Goal: Task Accomplishment & Management: Complete application form

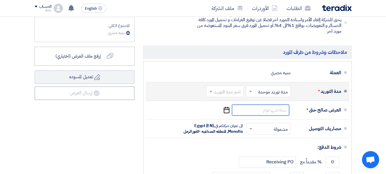
scroll to position [261, 0]
click at [251, 92] on span at bounding box center [250, 91] width 3 height 2
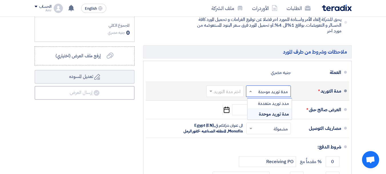
click at [262, 116] on span "مدة توريد موحدة" at bounding box center [274, 113] width 30 height 7
click at [250, 92] on span at bounding box center [250, 90] width 3 height 1
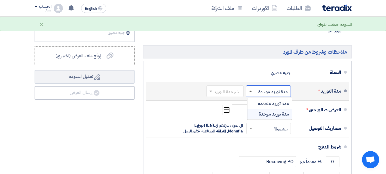
click at [250, 92] on span at bounding box center [250, 90] width 3 height 1
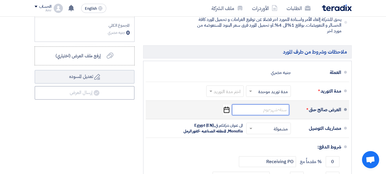
click at [262, 114] on input at bounding box center [260, 109] width 57 height 11
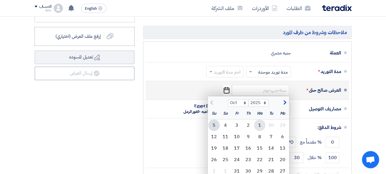
scroll to position [289, 0]
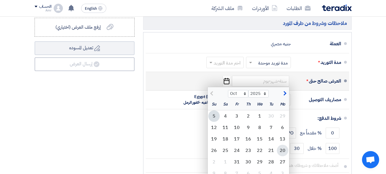
click at [283, 153] on div "20" at bounding box center [282, 149] width 11 height 11
type input "[DATE]"
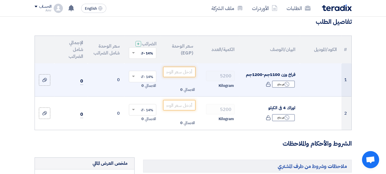
scroll to position [57, 0]
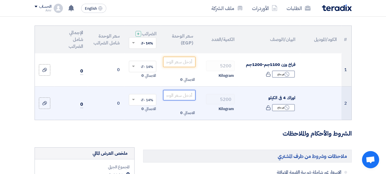
click at [173, 98] on input "number" at bounding box center [179, 95] width 32 height 10
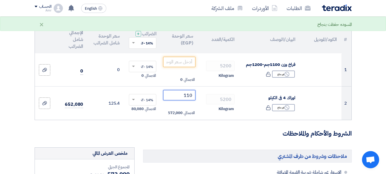
type input "110"
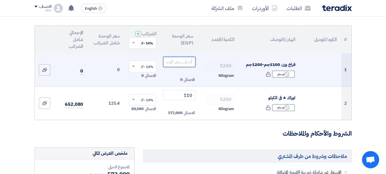
click at [176, 65] on input "number" at bounding box center [179, 62] width 32 height 10
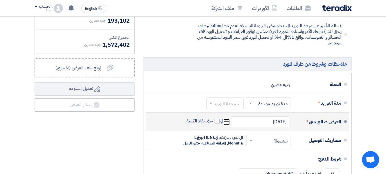
scroll to position [286, 0]
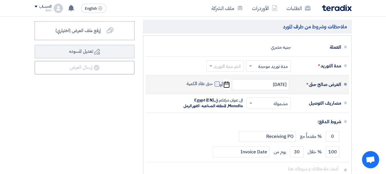
type input "155.25"
click at [216, 86] on span at bounding box center [217, 83] width 5 height 5
click at [213, 88] on input "حتى نفاذ الكمية" at bounding box center [199, 86] width 27 height 11
checkbox input "true"
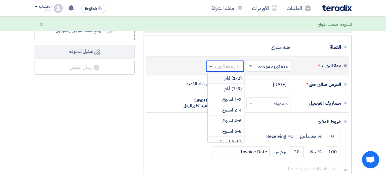
click at [211, 67] on span at bounding box center [211, 65] width 3 height 1
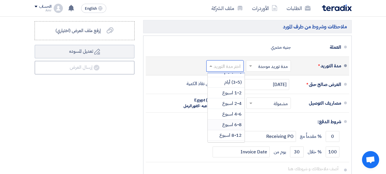
scroll to position [0, 0]
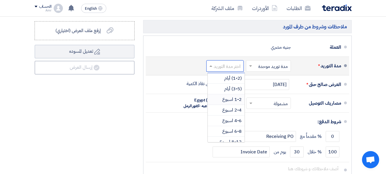
click at [231, 103] on span "1-2 اسبوع" at bounding box center [232, 99] width 19 height 7
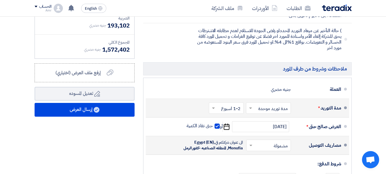
scroll to position [229, 0]
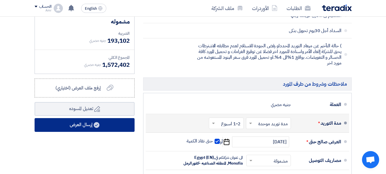
click at [97, 128] on use at bounding box center [97, 125] width 6 height 6
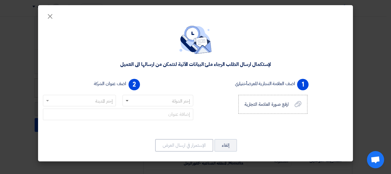
click at [126, 100] on span at bounding box center [127, 101] width 3 height 2
type input "l"
type input "[GEOGRAPHIC_DATA]"
click at [104, 100] on input "text" at bounding box center [82, 100] width 61 height 9
type input "القاهره"
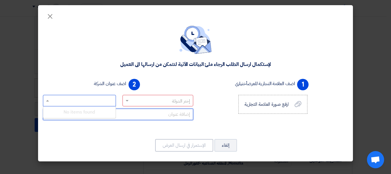
click at [156, 116] on input "text" at bounding box center [118, 113] width 150 height 11
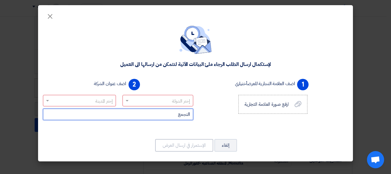
type input "التجمع"
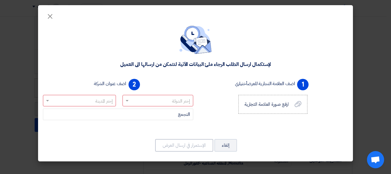
click at [171, 100] on input "text" at bounding box center [160, 100] width 59 height 9
click at [205, 121] on div "1 اضف العلامة التجارية للعرض أختياري ارفع صورة العلامة التجارية ارفع صورة العلا…" at bounding box center [272, 102] width 155 height 53
click at [126, 101] on span at bounding box center [127, 100] width 3 height 1
click at [167, 101] on input "text" at bounding box center [160, 100] width 59 height 9
type input "[GEOGRAPHIC_DATA]"
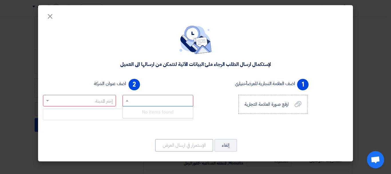
click at [95, 99] on input "text" at bounding box center [82, 100] width 61 height 9
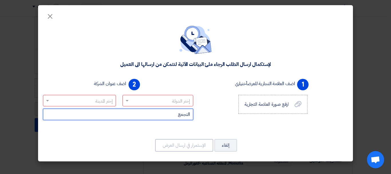
click at [145, 116] on input "التجمع" at bounding box center [118, 113] width 150 height 11
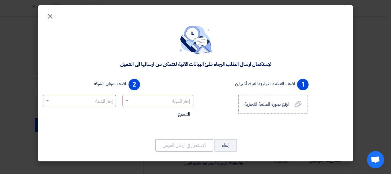
click at [50, 16] on span "×" at bounding box center [50, 15] width 7 height 17
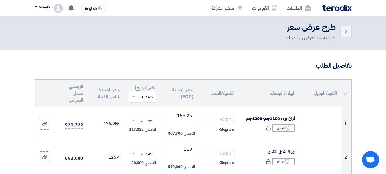
scroll to position [0, 0]
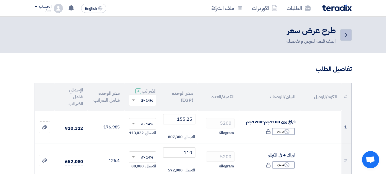
click at [346, 35] on icon "Back" at bounding box center [346, 34] width 7 height 7
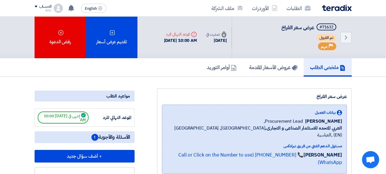
click at [37, 6] on span at bounding box center [36, 7] width 3 height 2
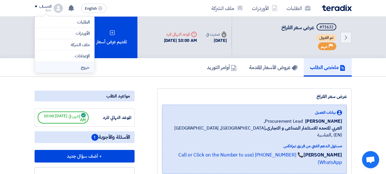
click at [66, 65] on li "خروج" at bounding box center [64, 67] width 59 height 11
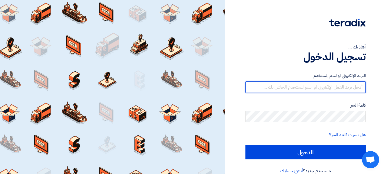
click at [346, 88] on input "text" at bounding box center [306, 86] width 120 height 11
type input "ش"
type input "[EMAIL_ADDRESS][DOMAIN_NAME]"
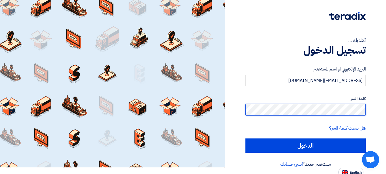
scroll to position [9, 0]
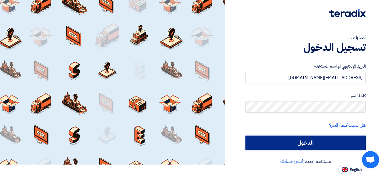
click at [321, 140] on input "الدخول" at bounding box center [306, 142] width 120 height 14
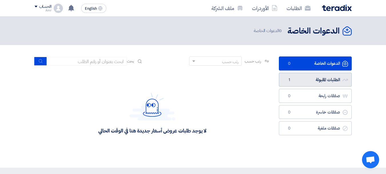
click at [319, 79] on link "الطلبات المقبولة الطلبات المقبولة 1" at bounding box center [315, 80] width 73 height 14
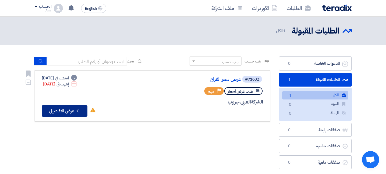
click at [64, 112] on button "Check details عرض التفاصيل" at bounding box center [65, 110] width 46 height 11
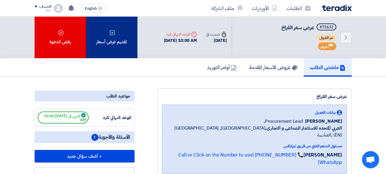
click at [118, 47] on div "تقديم عرض أسعار" at bounding box center [111, 37] width 51 height 41
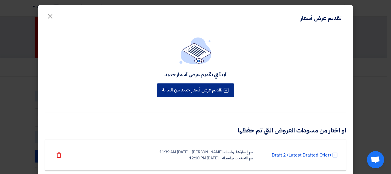
click at [197, 93] on button "تقديم عرض أسعار جديد من البداية" at bounding box center [195, 90] width 77 height 14
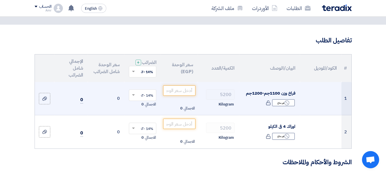
scroll to position [57, 0]
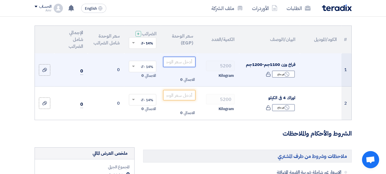
click at [179, 65] on input "number" at bounding box center [179, 62] width 32 height 10
click at [176, 67] on input "number" at bounding box center [179, 62] width 32 height 10
paste input "155.25"
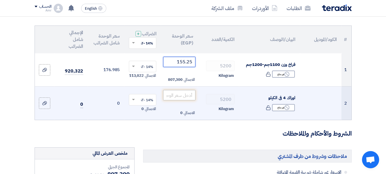
type input "155.25"
click at [186, 98] on input "number" at bounding box center [179, 95] width 32 height 10
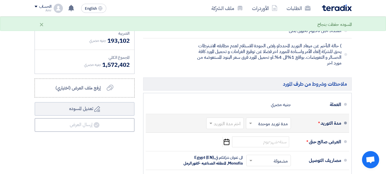
scroll to position [257, 0]
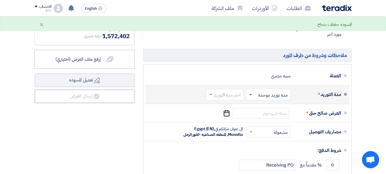
type input "110"
click at [251, 96] on span at bounding box center [250, 95] width 3 height 2
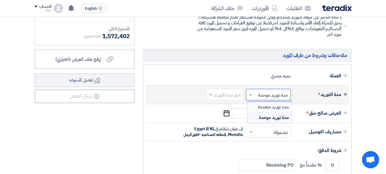
click at [261, 110] on span "مدد توريد متعددة" at bounding box center [273, 106] width 31 height 7
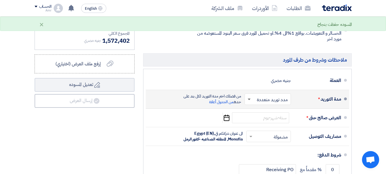
click at [250, 99] on span at bounding box center [249, 99] width 3 height 2
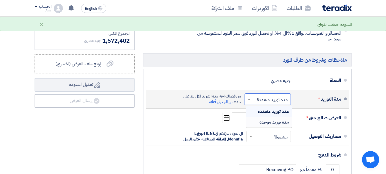
click at [264, 123] on span "مدة توريد موحدة" at bounding box center [274, 121] width 29 height 7
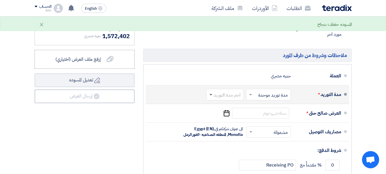
click at [212, 96] on span at bounding box center [211, 95] width 3 height 2
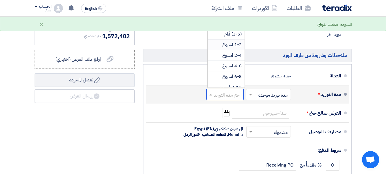
click at [229, 48] on span "1-2 اسبوع" at bounding box center [232, 44] width 19 height 7
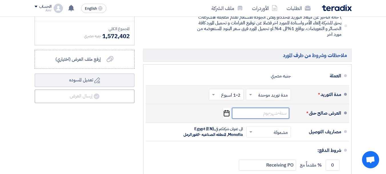
click at [280, 118] on input at bounding box center [260, 113] width 57 height 11
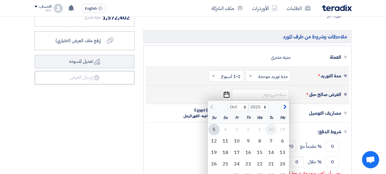
scroll to position [286, 0]
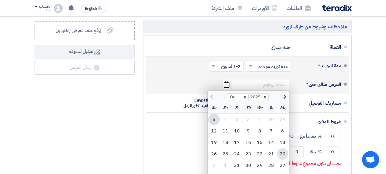
click at [285, 157] on div "20" at bounding box center [282, 153] width 11 height 11
type input "[DATE]"
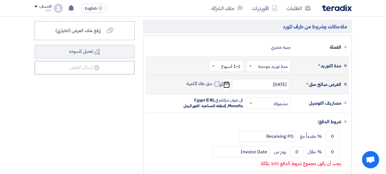
click at [217, 86] on span at bounding box center [217, 83] width 5 height 5
click at [213, 89] on input "حتى نفاذ الكمية" at bounding box center [199, 86] width 27 height 11
checkbox input "true"
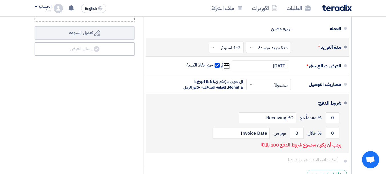
scroll to position [315, 0]
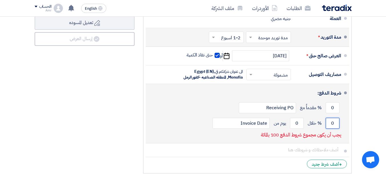
click at [332, 128] on input "0" at bounding box center [333, 123] width 14 height 11
drag, startPoint x: 335, startPoint y: 128, endPoint x: 328, endPoint y: 128, distance: 6.3
click at [328, 128] on input "0" at bounding box center [333, 123] width 14 height 11
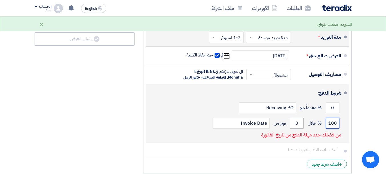
type input "100"
drag, startPoint x: 299, startPoint y: 128, endPoint x: 295, endPoint y: 127, distance: 4.0
click at [295, 127] on input "0" at bounding box center [297, 123] width 14 height 11
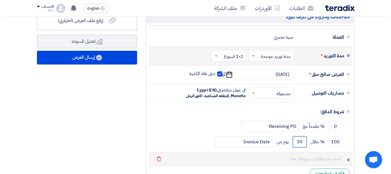
scroll to position [286, 0]
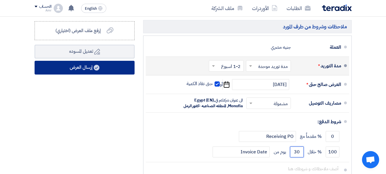
type input "30"
click at [72, 72] on button "إرسال العرض" at bounding box center [85, 68] width 100 height 14
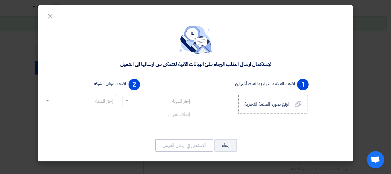
click at [172, 101] on input "text" at bounding box center [160, 100] width 59 height 9
type input "[GEOGRAPHIC_DATA]"
click at [98, 99] on input "text" at bounding box center [82, 100] width 61 height 9
click at [127, 100] on span at bounding box center [127, 100] width 3 height 1
type input "ج"
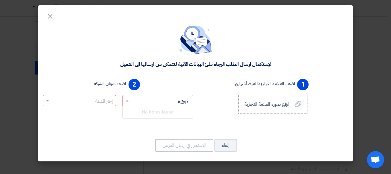
type input "[GEOGRAPHIC_DATA]"
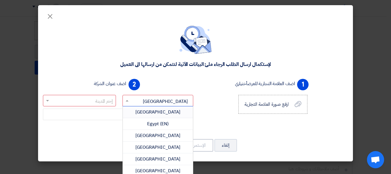
click at [155, 113] on span "[GEOGRAPHIC_DATA]" at bounding box center [157, 111] width 45 height 7
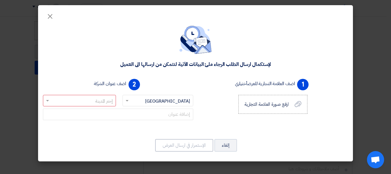
click at [100, 100] on input "text" at bounding box center [82, 100] width 61 height 9
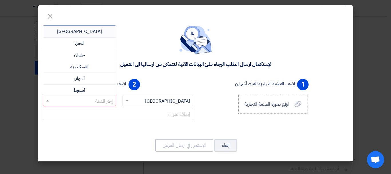
click at [98, 31] on div "[GEOGRAPHIC_DATA]" at bounding box center [79, 32] width 72 height 12
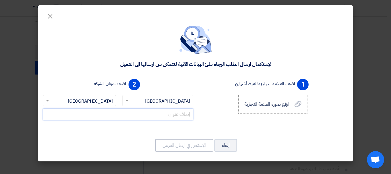
click at [162, 116] on input "text" at bounding box center [118, 113] width 150 height 11
type input "التجمع"
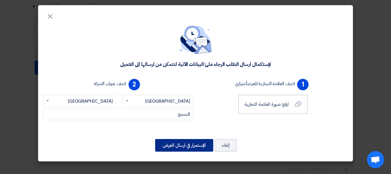
click at [192, 146] on button "الإستمرار في ارسال العرض" at bounding box center [184, 145] width 58 height 13
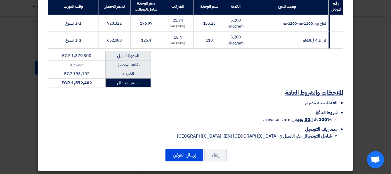
scroll to position [96, 0]
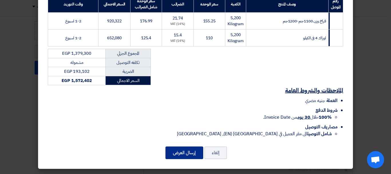
click at [179, 153] on button "إرسال العرض" at bounding box center [184, 152] width 38 height 13
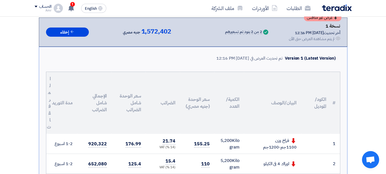
scroll to position [131, 0]
